Goal: Task Accomplishment & Management: Use online tool/utility

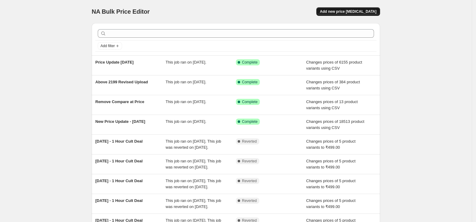
click at [342, 13] on span "Add new price change job" at bounding box center [348, 11] width 56 height 5
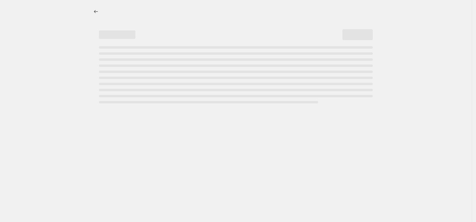
select select "percentage"
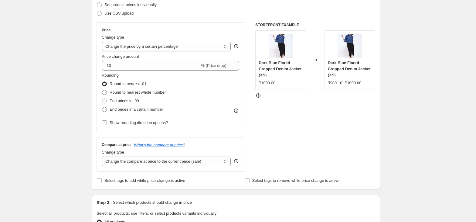
scroll to position [69, 0]
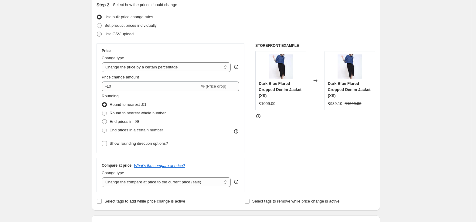
click at [114, 36] on span "Use CSV upload" at bounding box center [118, 34] width 29 height 6
click at [97, 32] on input "Use CSV upload" at bounding box center [97, 32] width 0 height 0
radio input "true"
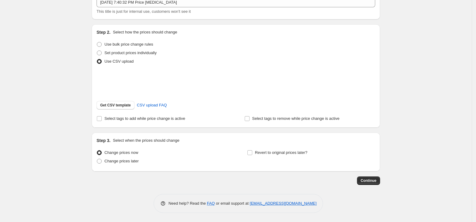
scroll to position [49, 0]
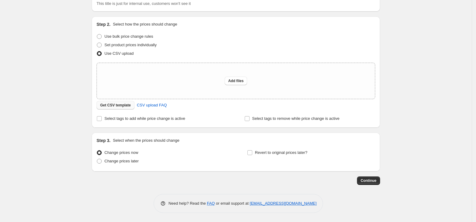
click at [114, 107] on button "Get CSV template" at bounding box center [116, 105] width 38 height 9
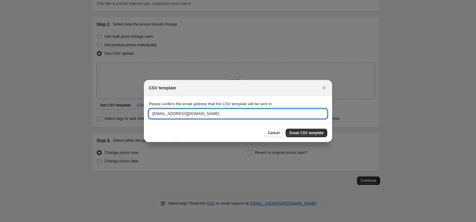
click at [169, 116] on input "business@freakins.com" at bounding box center [238, 114] width 179 height 10
type input "vijesh.vaishnav@freakins.com"
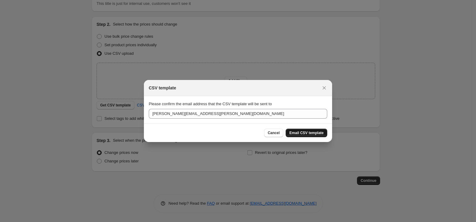
click at [298, 135] on span "Email CSV template" at bounding box center [306, 132] width 34 height 5
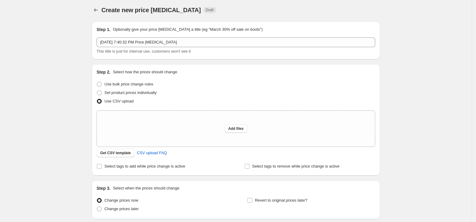
scroll to position [0, 0]
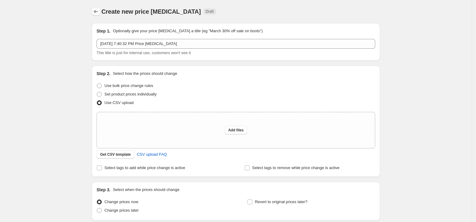
click at [100, 15] on button "Price change jobs" at bounding box center [96, 11] width 9 height 9
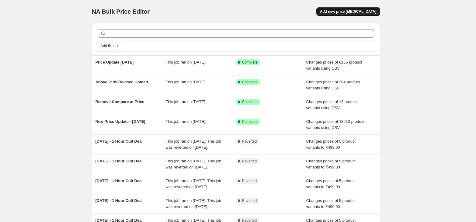
click at [357, 14] on button "Add new price change job" at bounding box center [348, 11] width 64 height 9
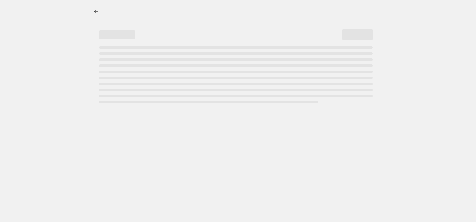
select select "percentage"
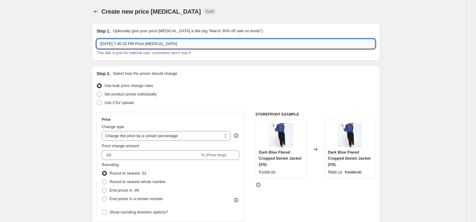
click at [136, 44] on input "Sep 15, 2025, 7:40:32 PM Price change job" at bounding box center [236, 44] width 279 height 10
type input "C"
type input "Clearance Styles Price Update"
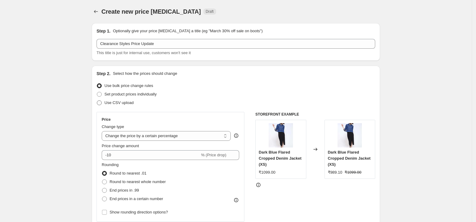
click at [124, 106] on label "Use CSV upload" at bounding box center [115, 102] width 37 height 9
click at [97, 101] on input "Use CSV upload" at bounding box center [97, 100] width 0 height 0
radio input "true"
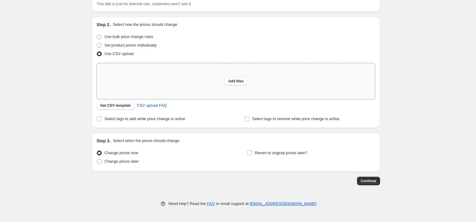
scroll to position [49, 0]
click at [232, 84] on button "Add files" at bounding box center [236, 81] width 23 height 9
type input "C:\fakepath\csv_template_user_20566.csv"
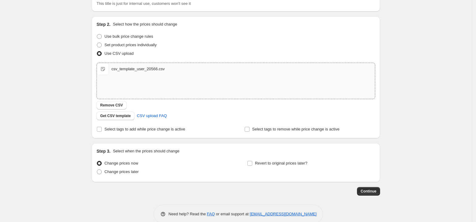
scroll to position [60, 0]
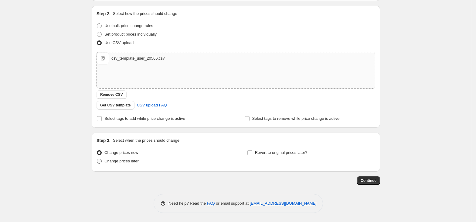
click at [117, 159] on span "Change prices later" at bounding box center [121, 161] width 34 height 5
click at [97, 159] on input "Change prices later" at bounding box center [97, 159] width 0 height 0
radio input "true"
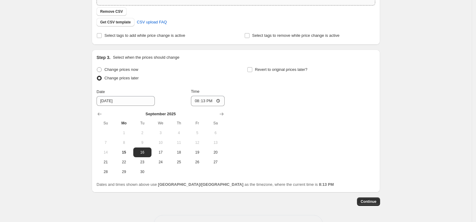
scroll to position [148, 0]
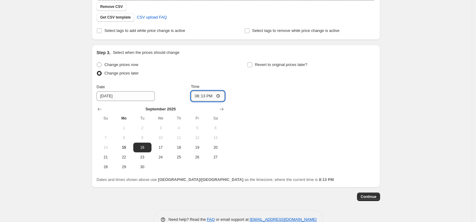
click at [198, 97] on input "20:13" at bounding box center [208, 96] width 34 height 10
type input "10:30"
click at [270, 124] on div "Change prices now Change prices later Date 9/16/2025 Time 10:30 September 2025 …" at bounding box center [236, 115] width 279 height 111
click at [375, 196] on span "Continue" at bounding box center [369, 196] width 16 height 5
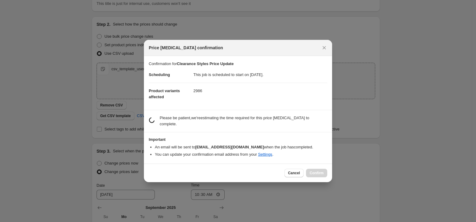
scroll to position [0, 0]
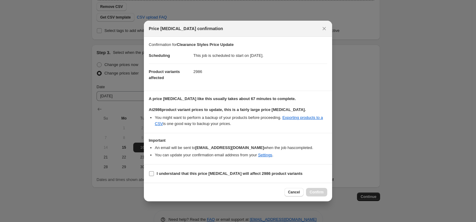
click at [166, 172] on b "I understand that this price change job will affect 2986 product variants" at bounding box center [230, 173] width 146 height 5
click at [154, 172] on input "I understand that this price change job will affect 2986 product variants" at bounding box center [151, 173] width 5 height 5
checkbox input "true"
click at [313, 191] on span "Confirm" at bounding box center [317, 191] width 14 height 5
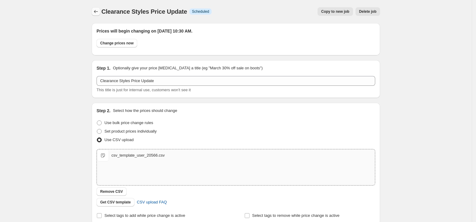
click at [98, 11] on icon "Price change jobs" at bounding box center [96, 12] width 6 height 6
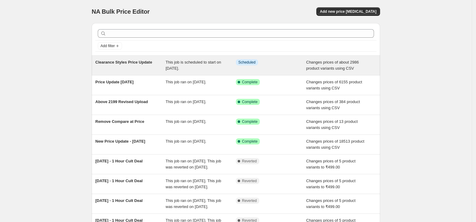
click at [186, 61] on span "This job is scheduled to start on September 16, 2025." at bounding box center [194, 65] width 56 height 11
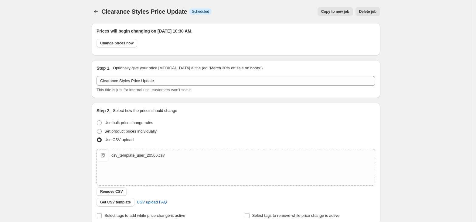
scroll to position [1, 0]
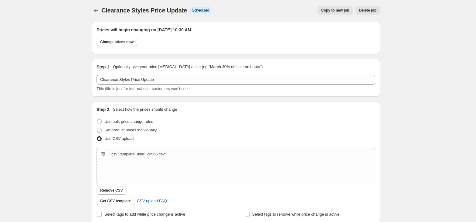
click at [246, 101] on div "Prices will begin changing on September 16, 2025 at 10:30 AM. Change prices now…" at bounding box center [233, 200] width 293 height 367
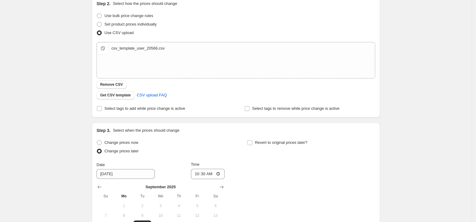
scroll to position [0, 0]
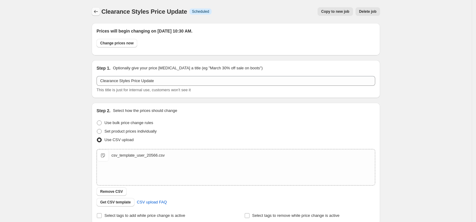
click at [99, 11] on icon "Price change jobs" at bounding box center [96, 12] width 6 height 6
